Goal: Navigation & Orientation: Find specific page/section

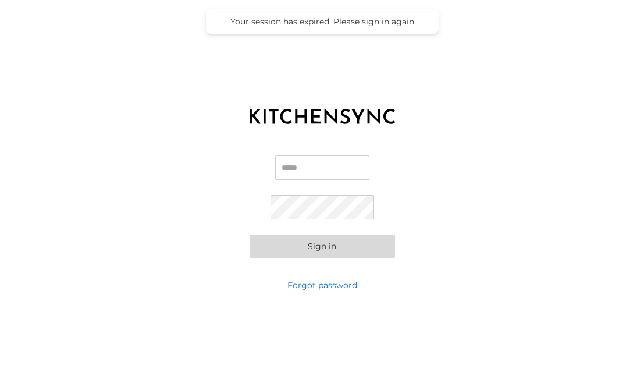
type input "**********"
click at [347, 248] on button "Sign in" at bounding box center [321, 245] width 145 height 23
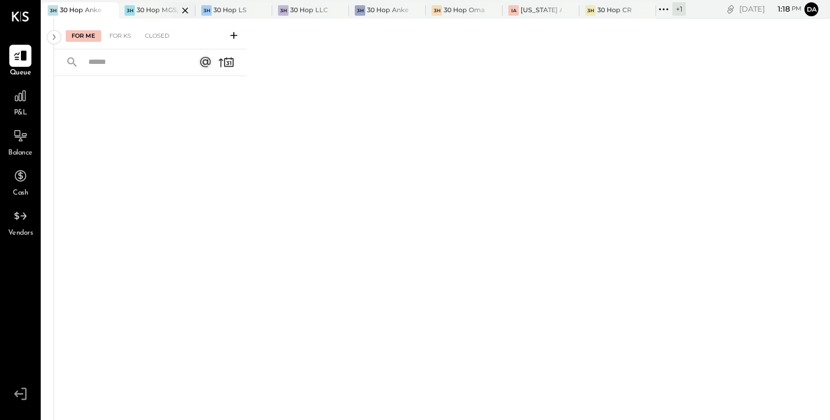
click at [141, 15] on div "3H 30 Hop MGS, LLC" at bounding box center [157, 10] width 77 height 16
